Goal: Check status: Check status

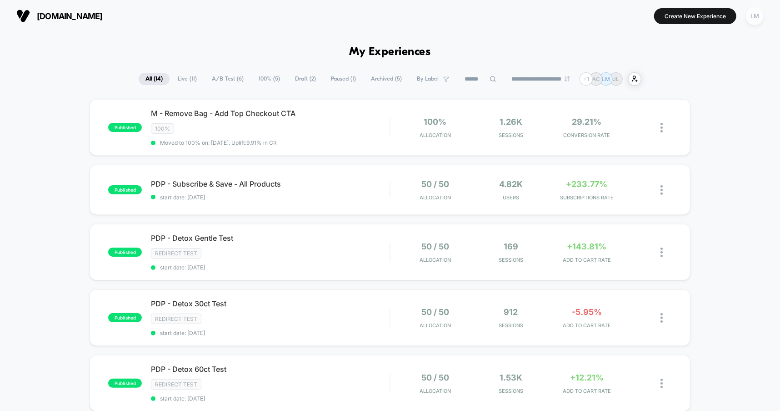
click at [750, 16] on div "LM" at bounding box center [755, 16] width 18 height 18
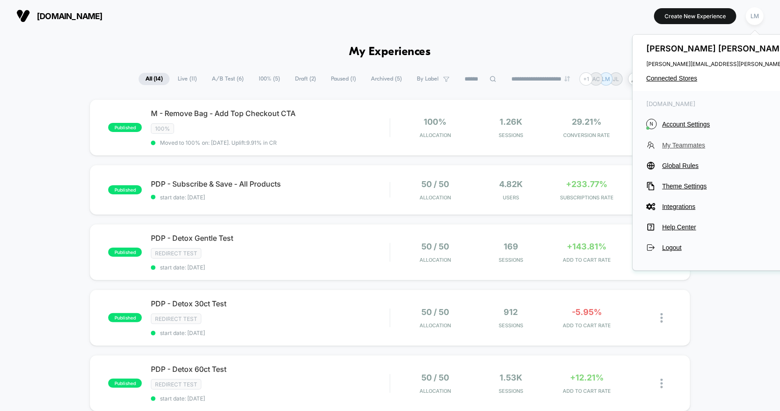
click at [670, 145] on span "My Teammates" at bounding box center [744, 144] width 165 height 7
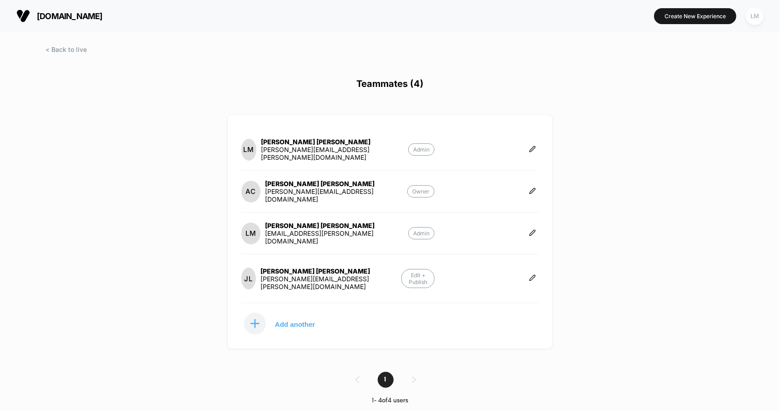
click at [752, 20] on div "LM" at bounding box center [755, 16] width 18 height 18
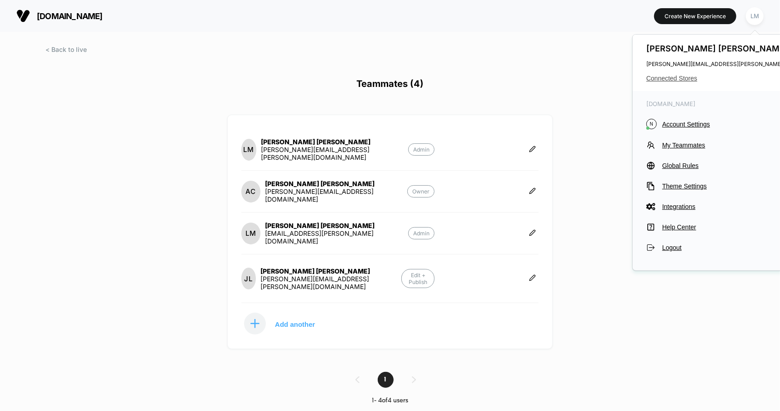
click at [672, 78] on span "Connected Stores" at bounding box center [737, 78] width 181 height 7
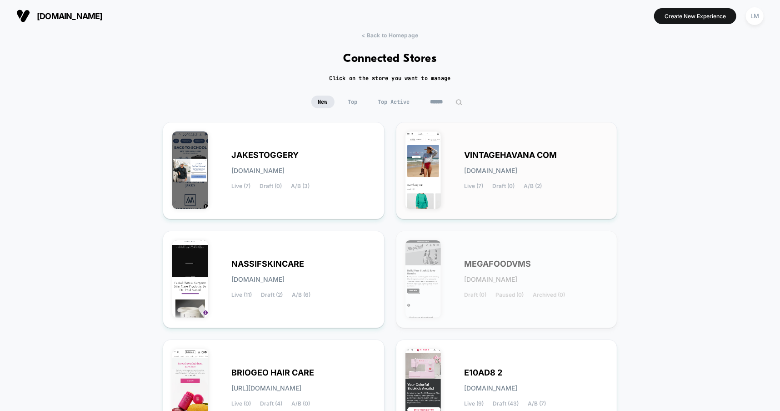
click at [517, 198] on div "VINTAGEHAVANA COM [DOMAIN_NAME] Live (7) Draft (0) A/B (2)" at bounding box center [507, 170] width 203 height 78
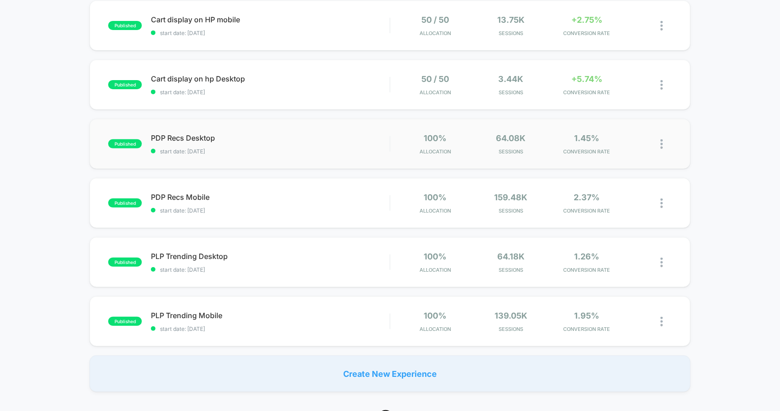
scroll to position [165, 0]
click at [283, 265] on span "start date: [DATE]" at bounding box center [270, 268] width 239 height 7
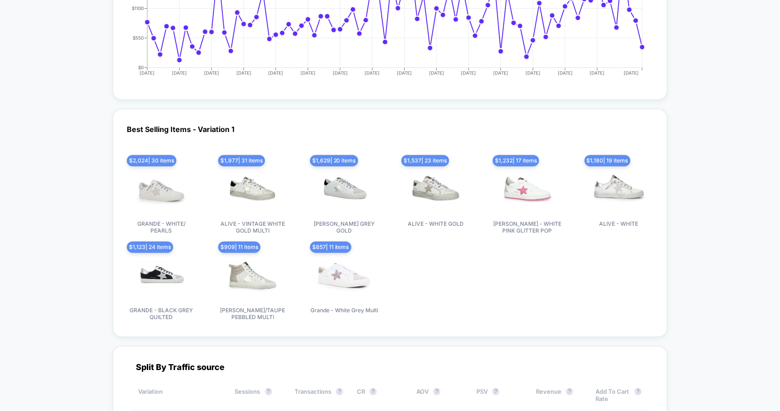
scroll to position [891, 0]
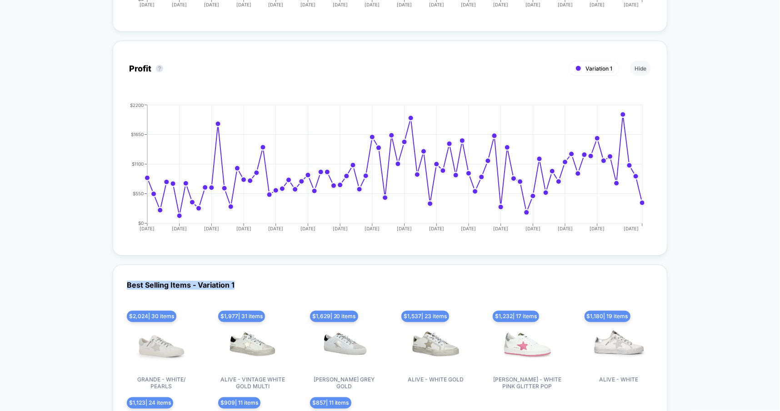
drag, startPoint x: 124, startPoint y: 279, endPoint x: 249, endPoint y: 281, distance: 125.1
click at [249, 281] on div "Best Selling Items - Variation 1 $ 2,024 | 30 items GRANDE - WHITE/ PEARLS $ 1,…" at bounding box center [390, 379] width 555 height 228
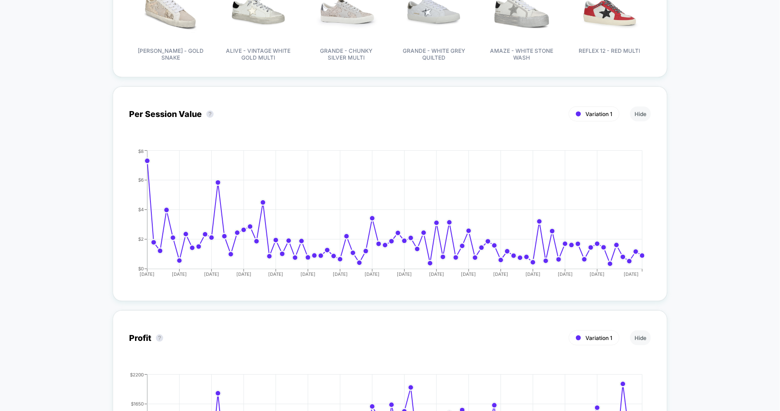
scroll to position [469, 0]
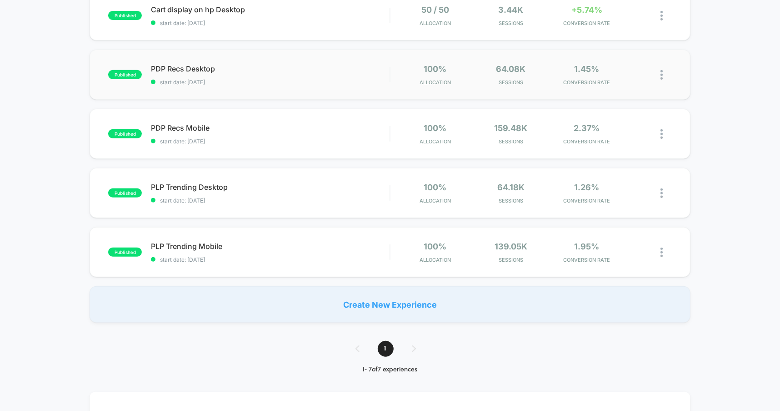
scroll to position [152, 0]
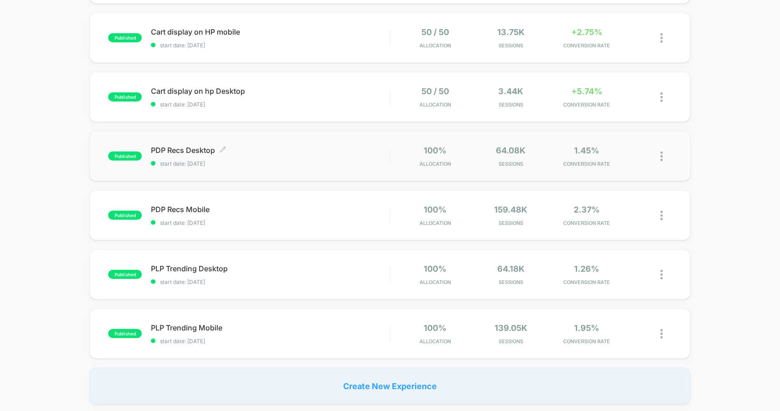
click at [277, 160] on span "start date: [DATE]" at bounding box center [270, 163] width 239 height 7
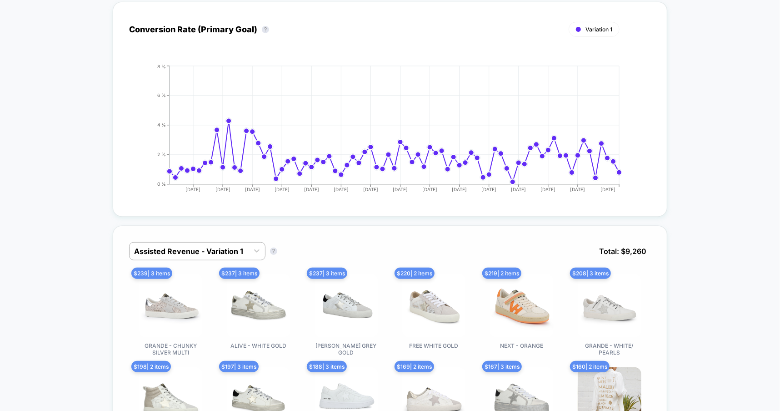
scroll to position [198, 0]
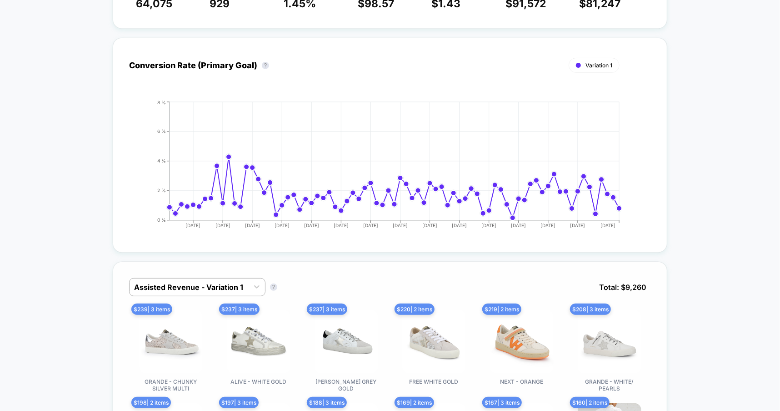
click at [266, 346] on img at bounding box center [259, 342] width 64 height 64
click at [250, 289] on div at bounding box center [257, 286] width 16 height 16
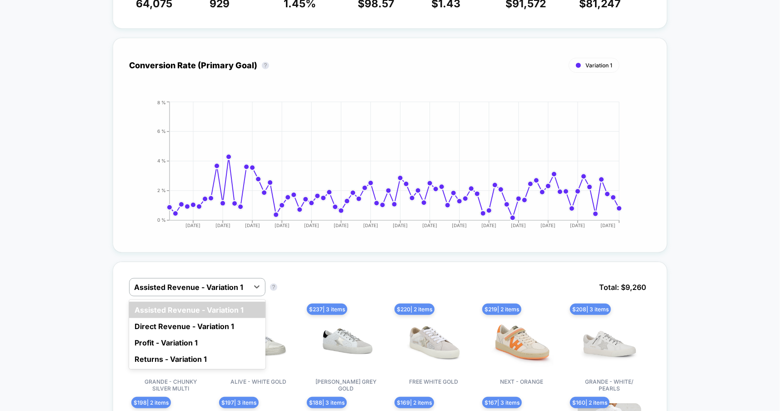
scroll to position [0, 0]
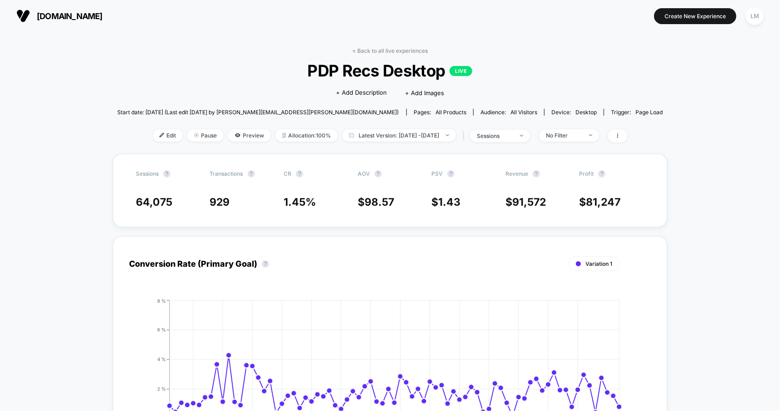
click at [417, 117] on div "Start date: [DATE] (Last edit [DATE] by [PERSON_NAME][EMAIL_ADDRESS][PERSON_NAM…" at bounding box center [390, 112] width 546 height 16
click at [228, 137] on span "Preview" at bounding box center [249, 135] width 43 height 12
